Goal: Book appointment/travel/reservation

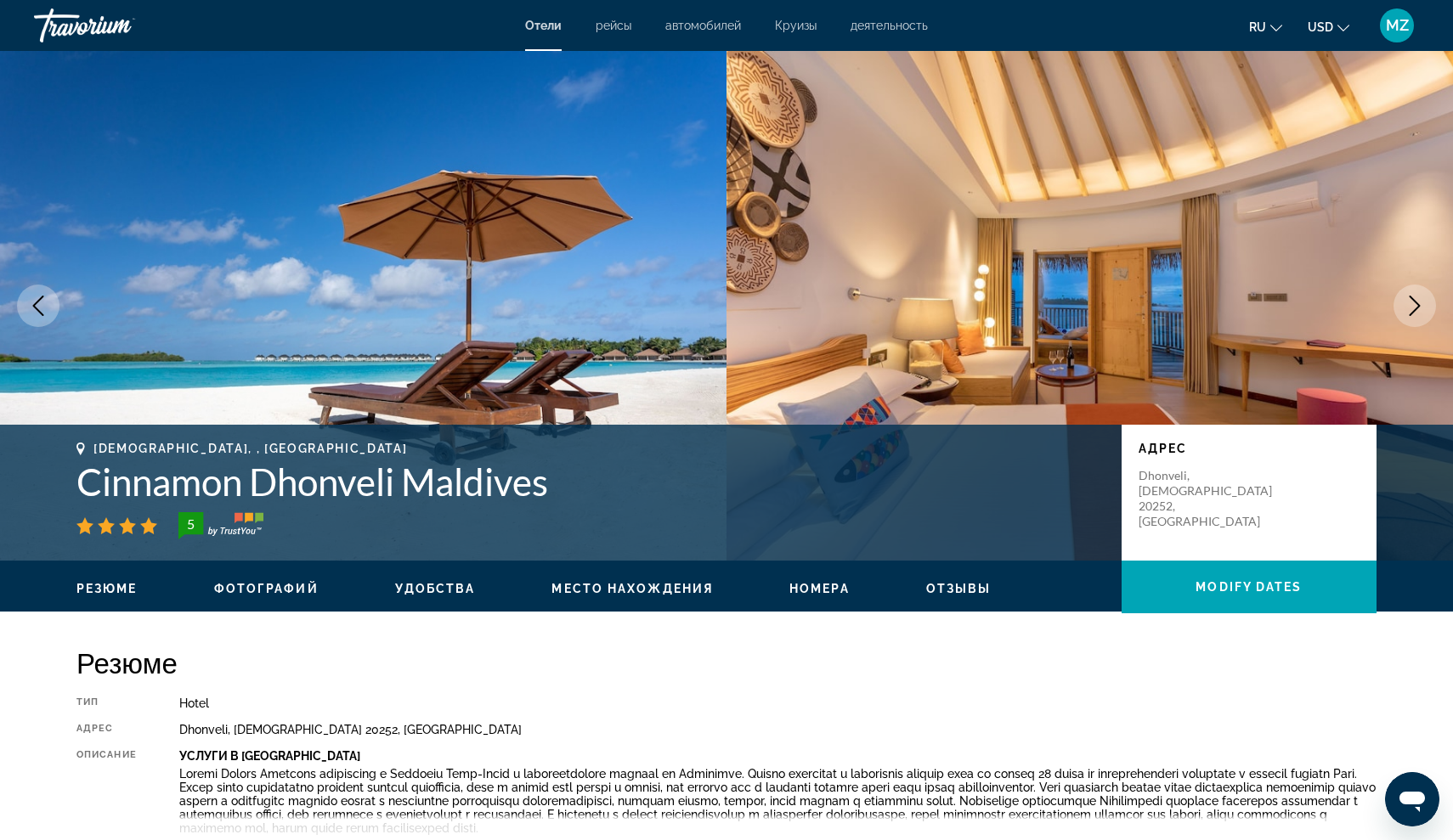
click at [795, 28] on span "Круизы" at bounding box center [795, 25] width 42 height 13
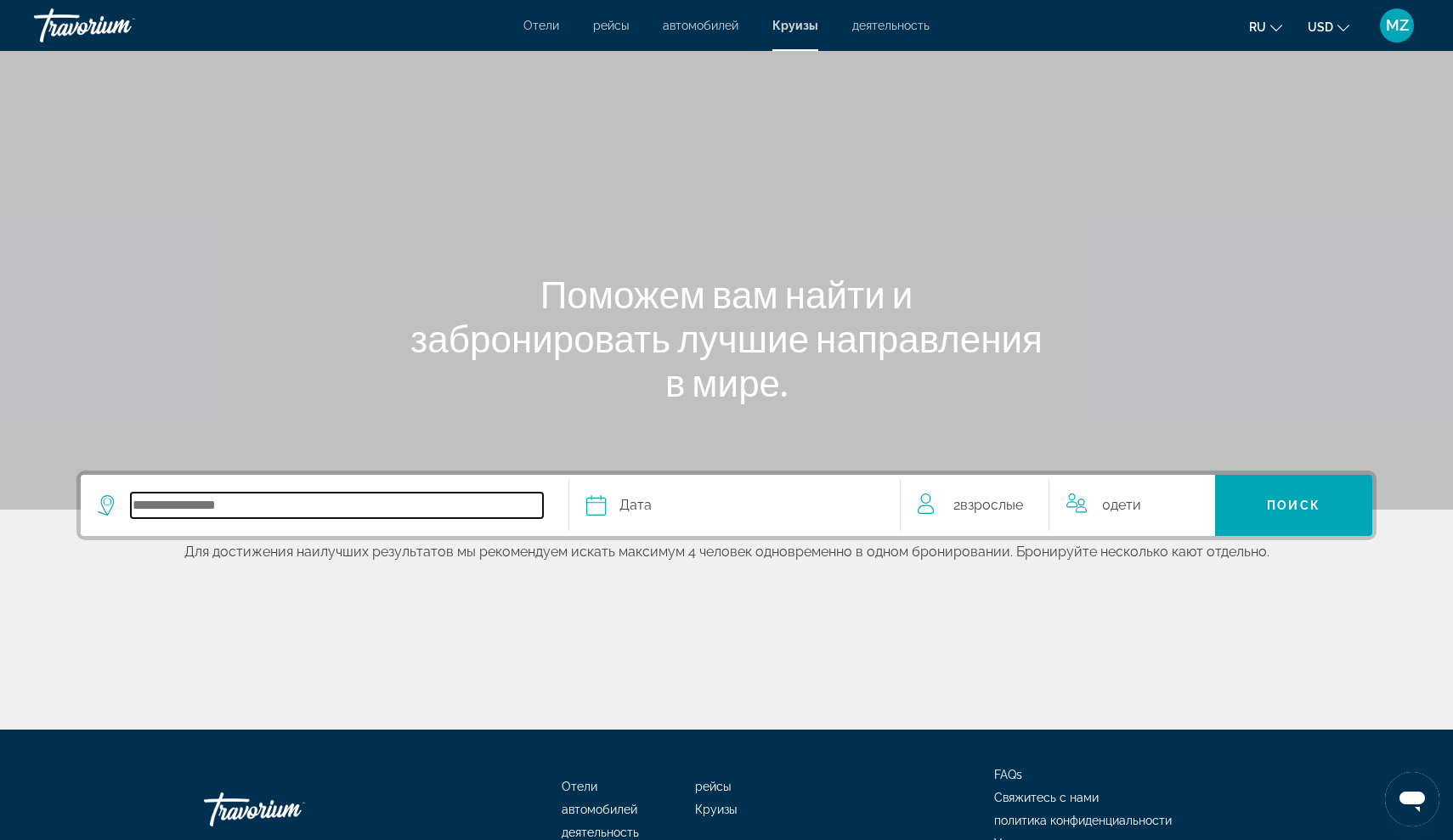
click at [287, 493] on input "Select cruise destination" at bounding box center [337, 505] width 412 height 26
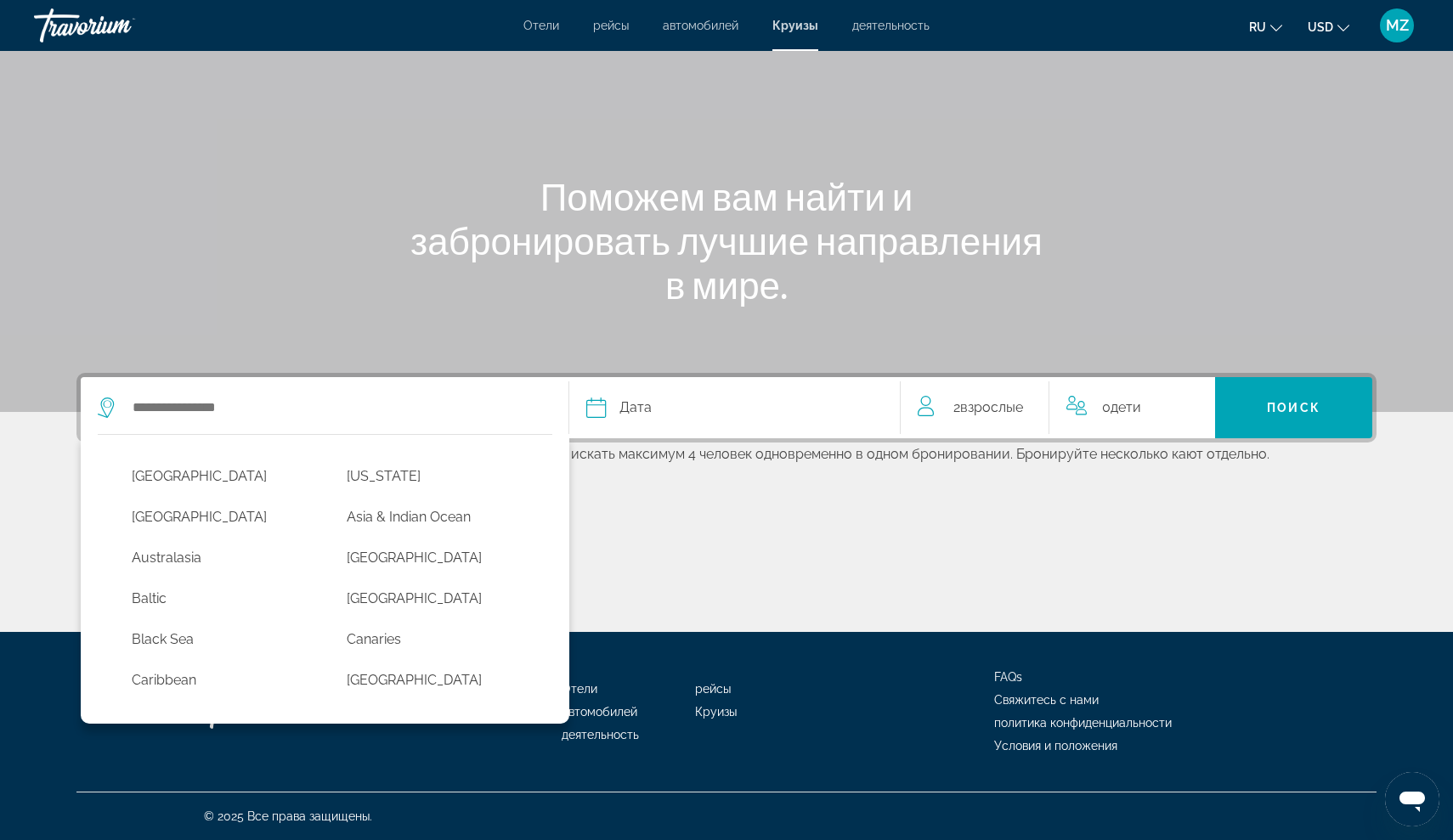
click at [647, 392] on button "Дата январь февраль Маршировать апрель Может Июнь Июль Август Сентябрь Октябрь …" at bounding box center [734, 408] width 296 height 61
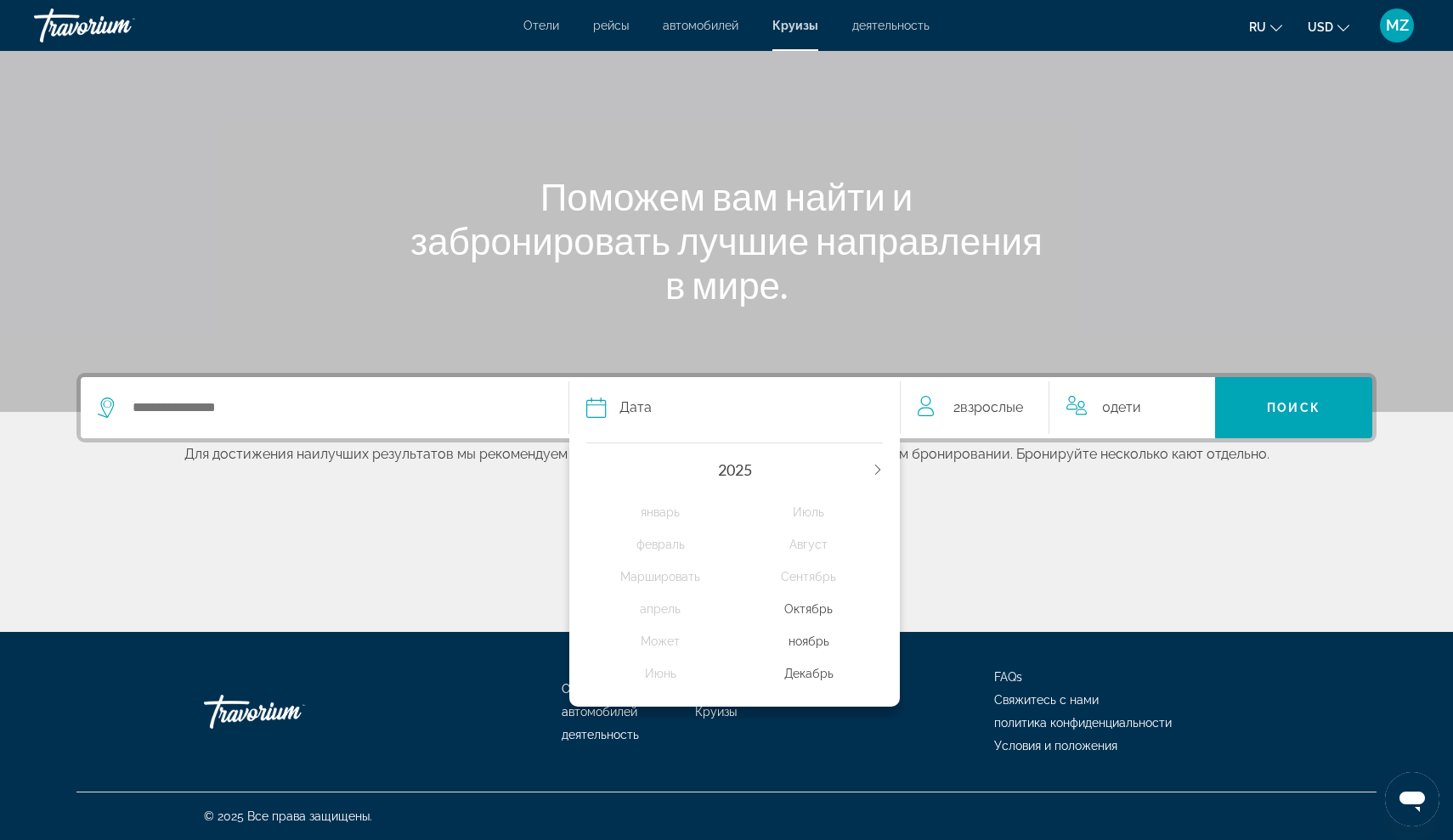
click at [793, 616] on div "Октябрь" at bounding box center [808, 609] width 149 height 30
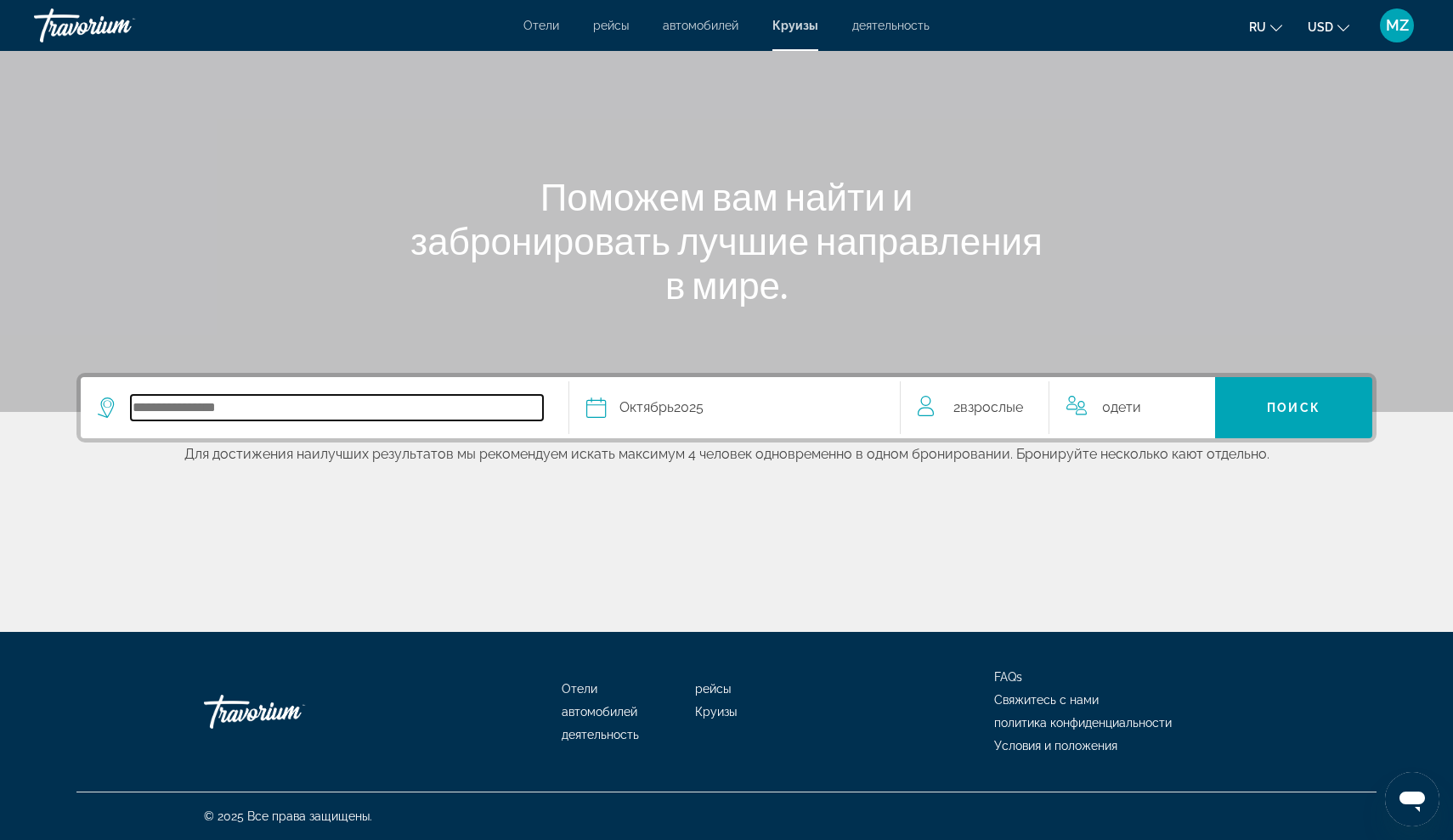
click at [296, 406] on input "Select cruise destination" at bounding box center [337, 408] width 412 height 26
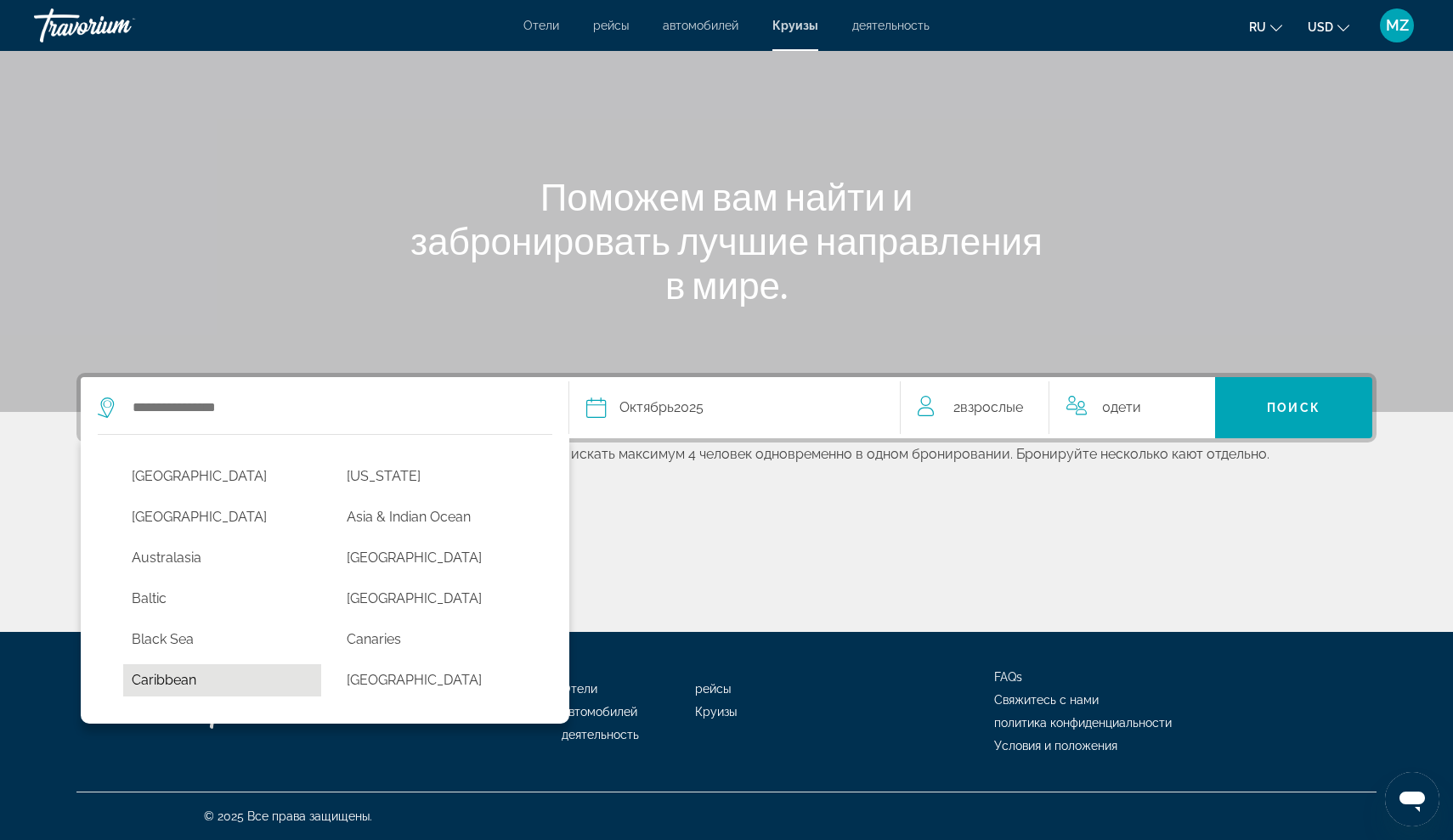
click at [194, 686] on button "Caribbean" at bounding box center [222, 680] width 198 height 32
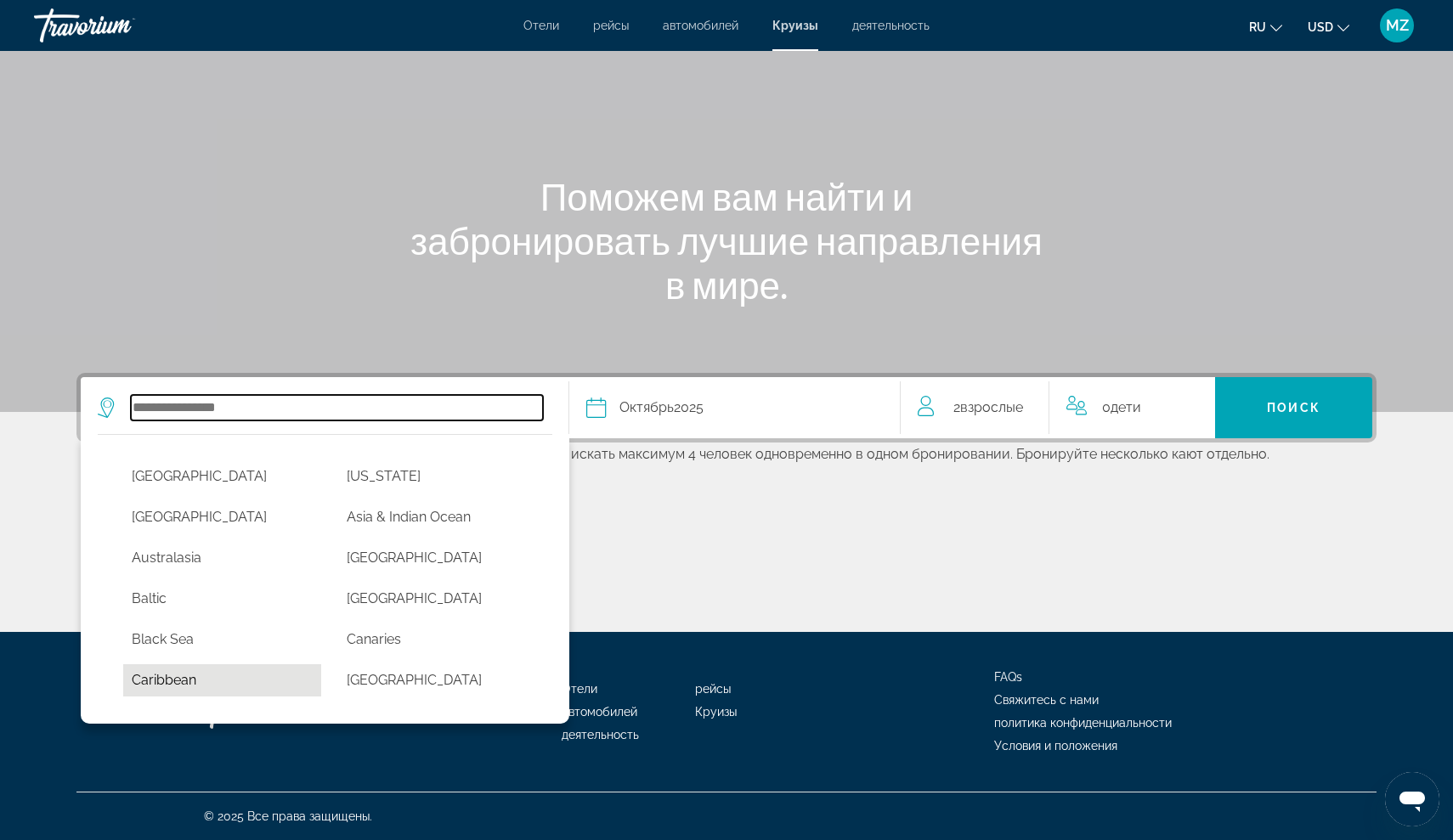
type input "*********"
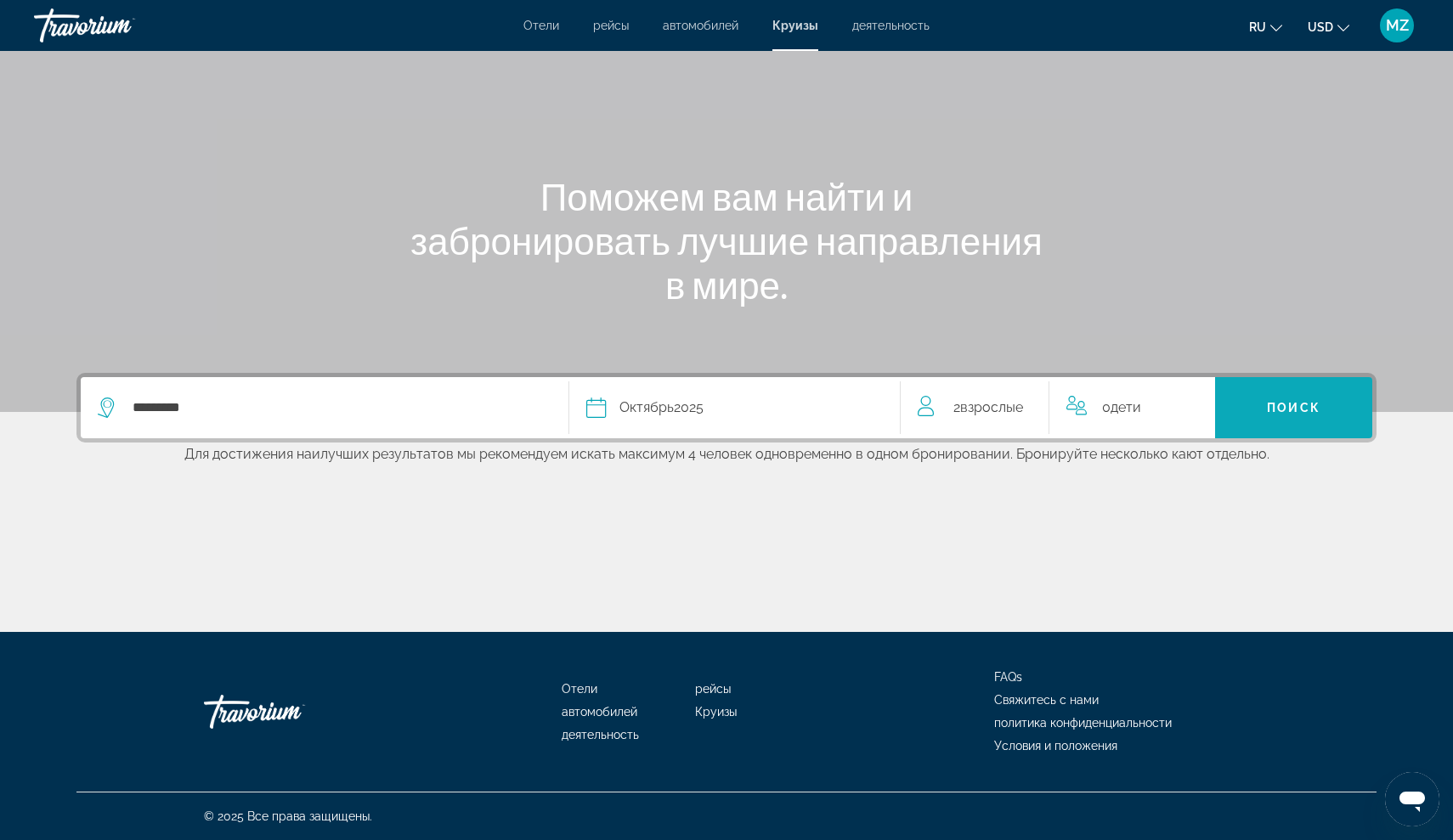
click at [1258, 416] on span "Search" at bounding box center [1293, 408] width 158 height 41
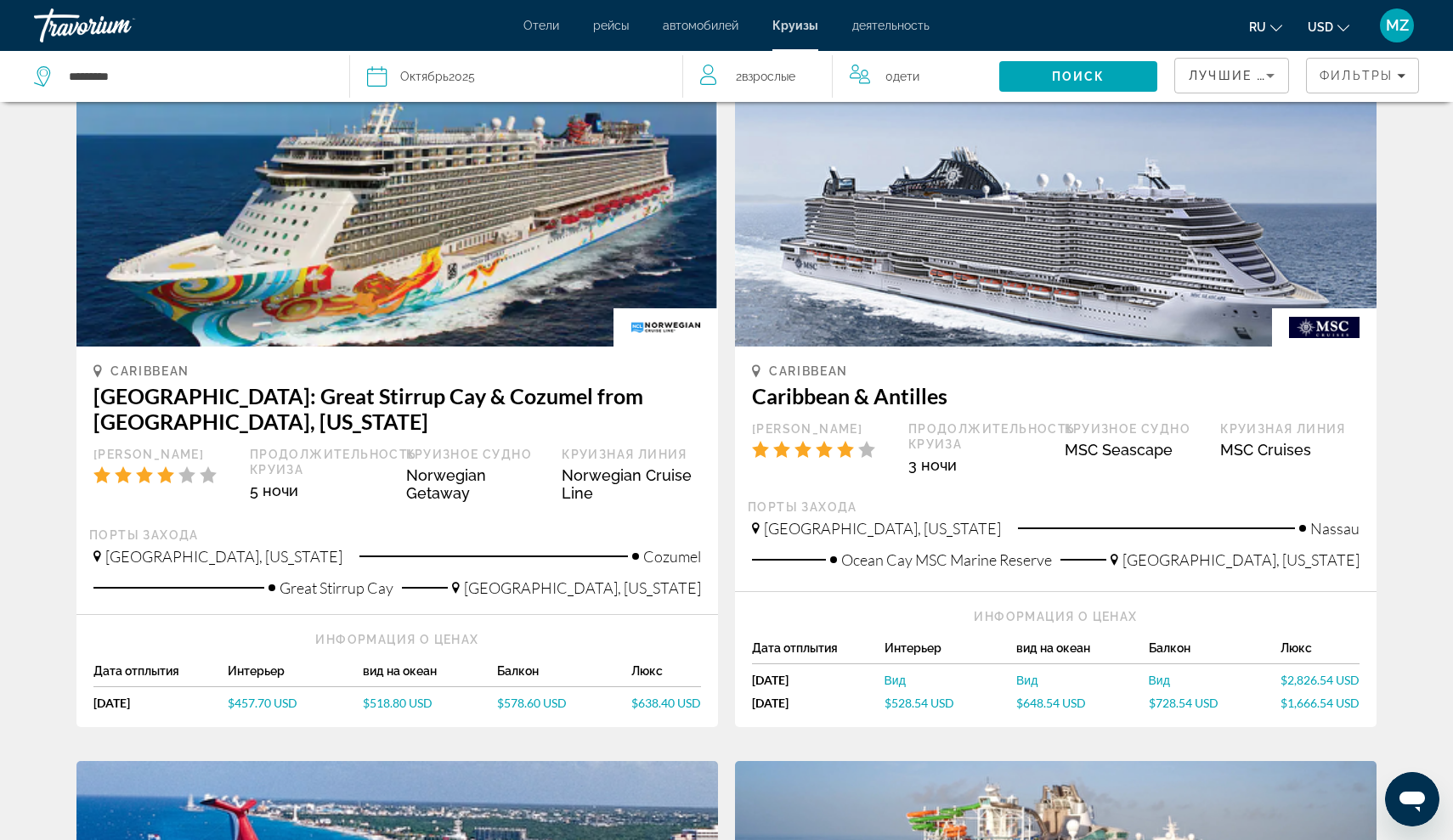
scroll to position [790, 0]
